Goal: Task Accomplishment & Management: Manage account settings

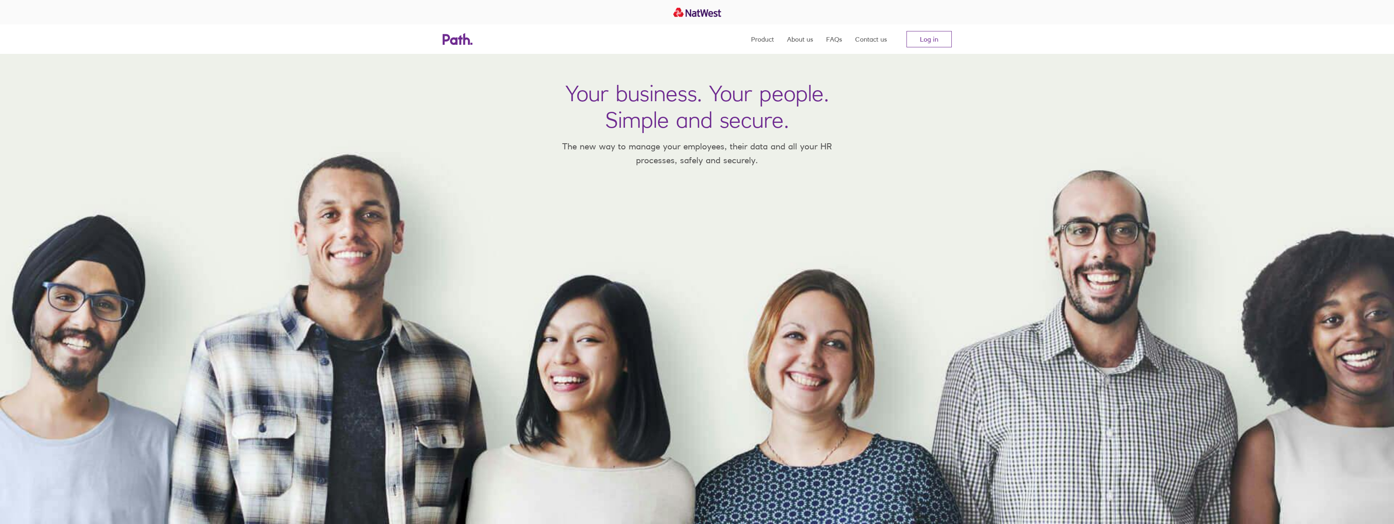
click at [903, 50] on nav "Product About us FAQs Contact us Log in" at bounding box center [851, 38] width 201 height 29
click at [937, 39] on link "Log in" at bounding box center [928, 39] width 45 height 16
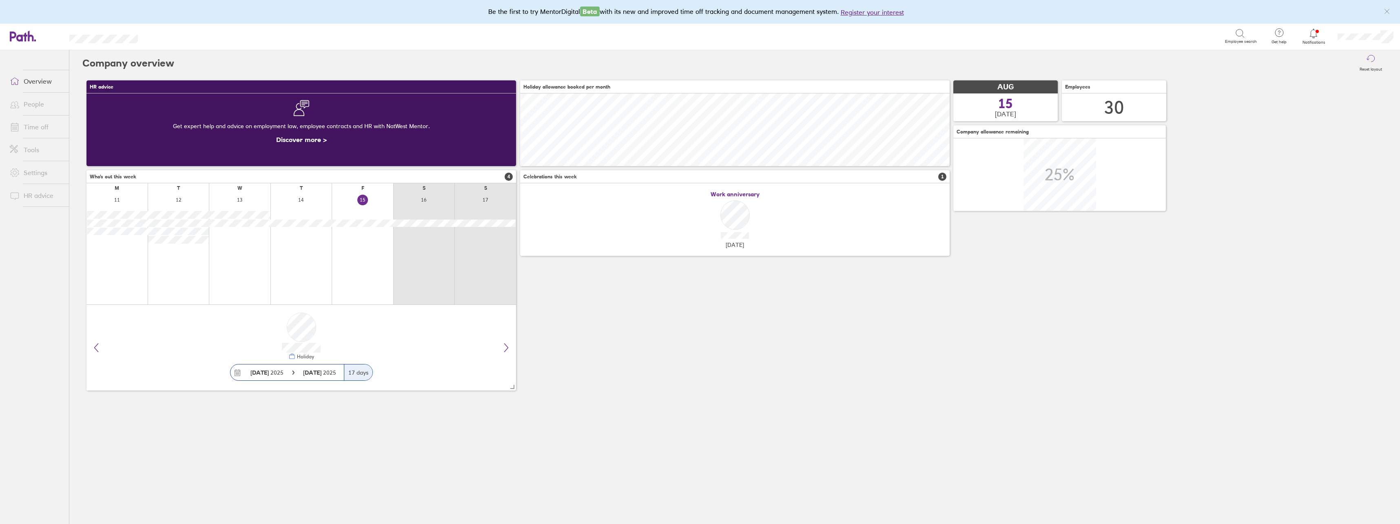
scroll to position [73, 430]
drag, startPoint x: 666, startPoint y: 356, endPoint x: 662, endPoint y: 351, distance: 5.5
click at [40, 128] on link "Time off" at bounding box center [36, 127] width 66 height 16
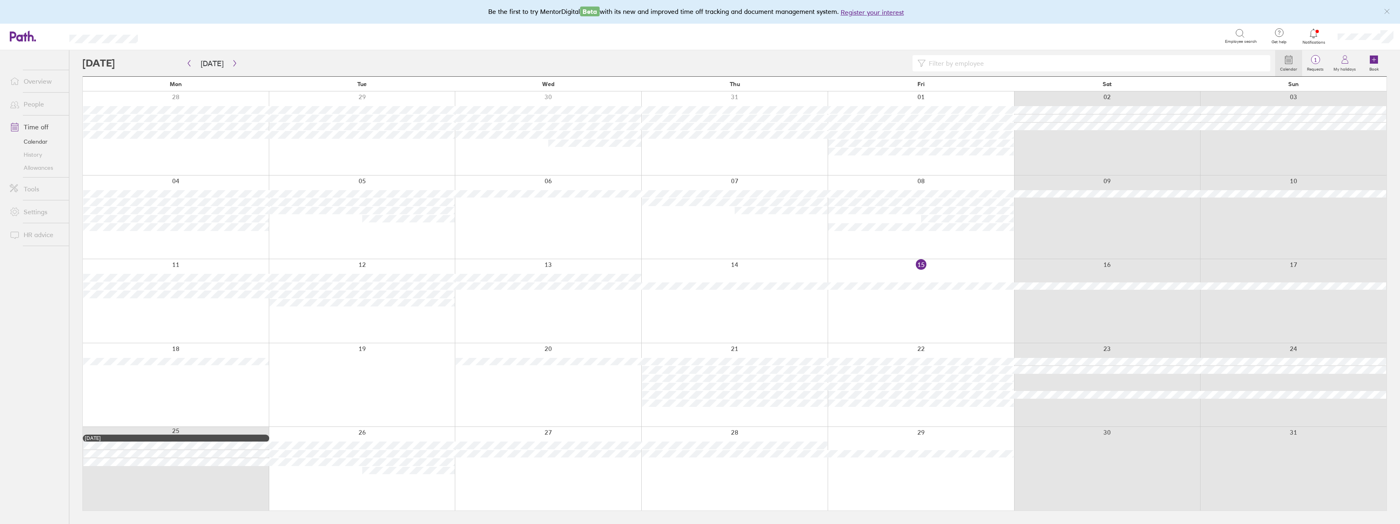
click at [887, 416] on div at bounding box center [921, 385] width 186 height 84
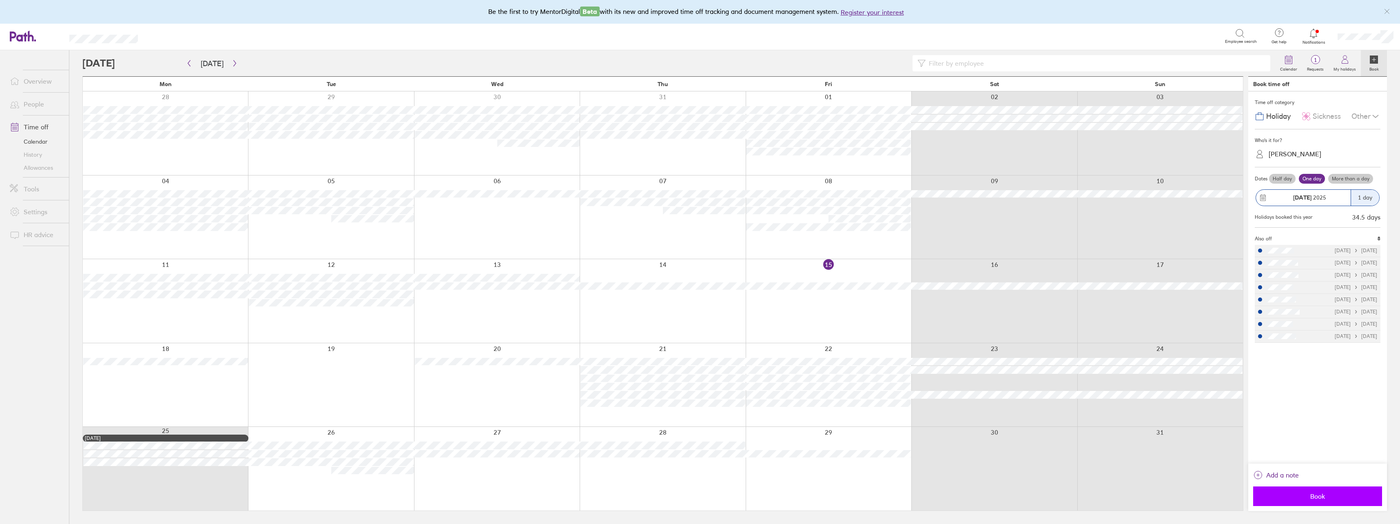
click at [1309, 503] on button "Book" at bounding box center [1317, 496] width 129 height 20
